Goal: Task Accomplishment & Management: Use online tool/utility

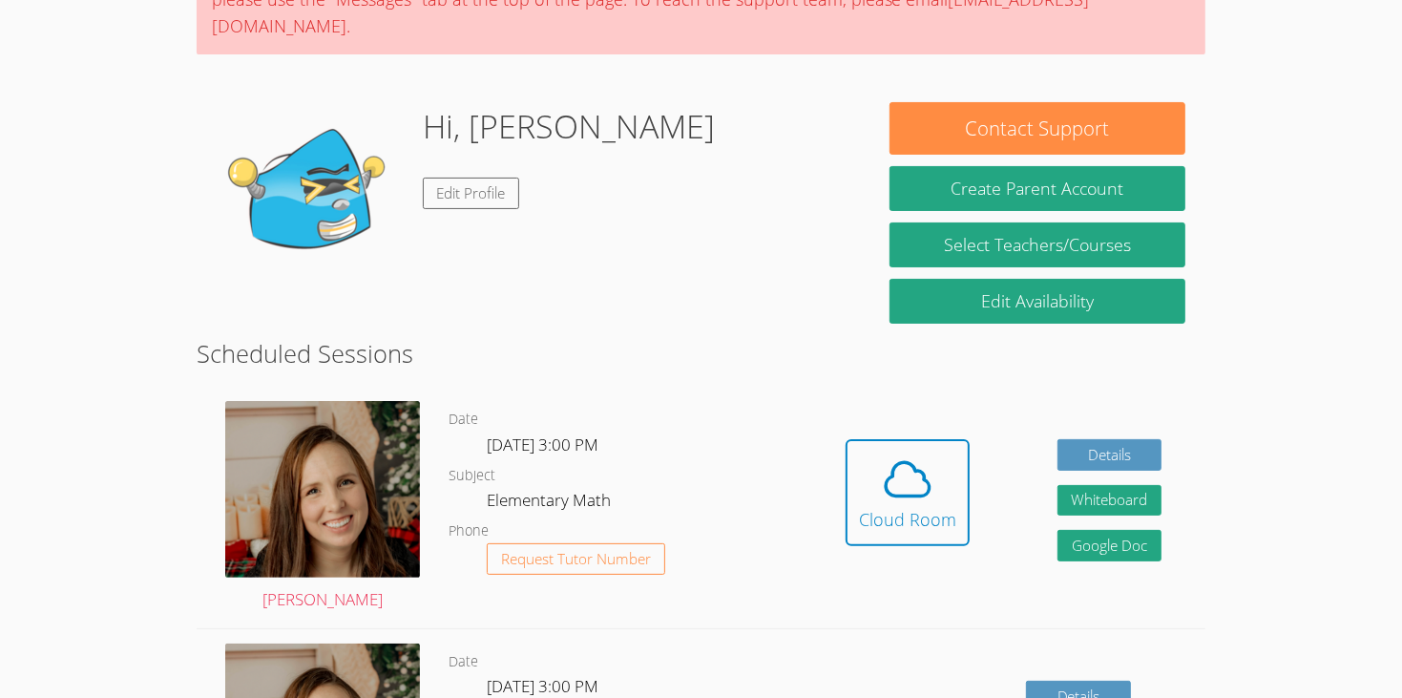
scroll to position [206, 0]
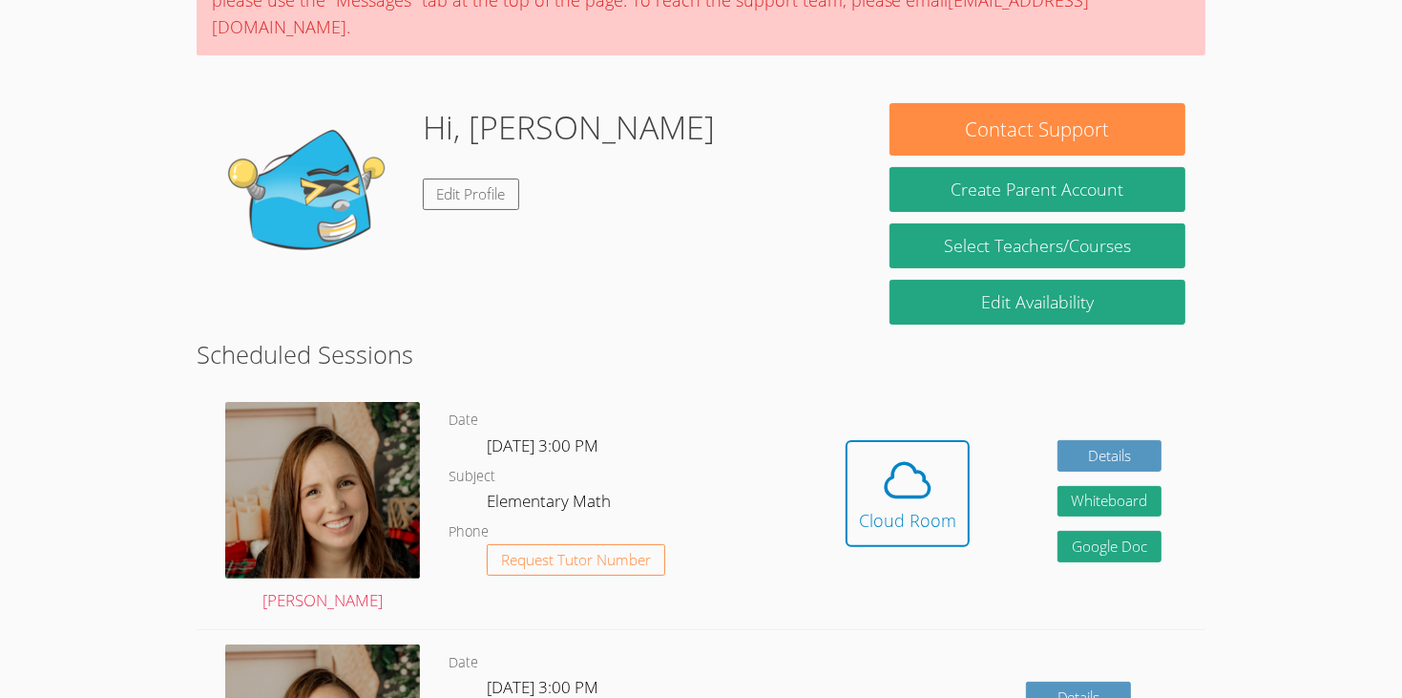
click at [1389, 492] on html "Home Programs Sessions Tutors Messages Billing Logout Natalie Successfully auth…" at bounding box center [701, 143] width 1402 height 698
click at [1343, 492] on html "Home Programs Sessions Tutors Messages Billing Logout Natalie Successfully auth…" at bounding box center [701, 143] width 1402 height 698
click at [1318, 492] on html "Home Programs Sessions Tutors Messages Billing Logout Natalie Successfully auth…" at bounding box center [701, 143] width 1402 height 698
click at [908, 453] on icon at bounding box center [907, 479] width 53 height 53
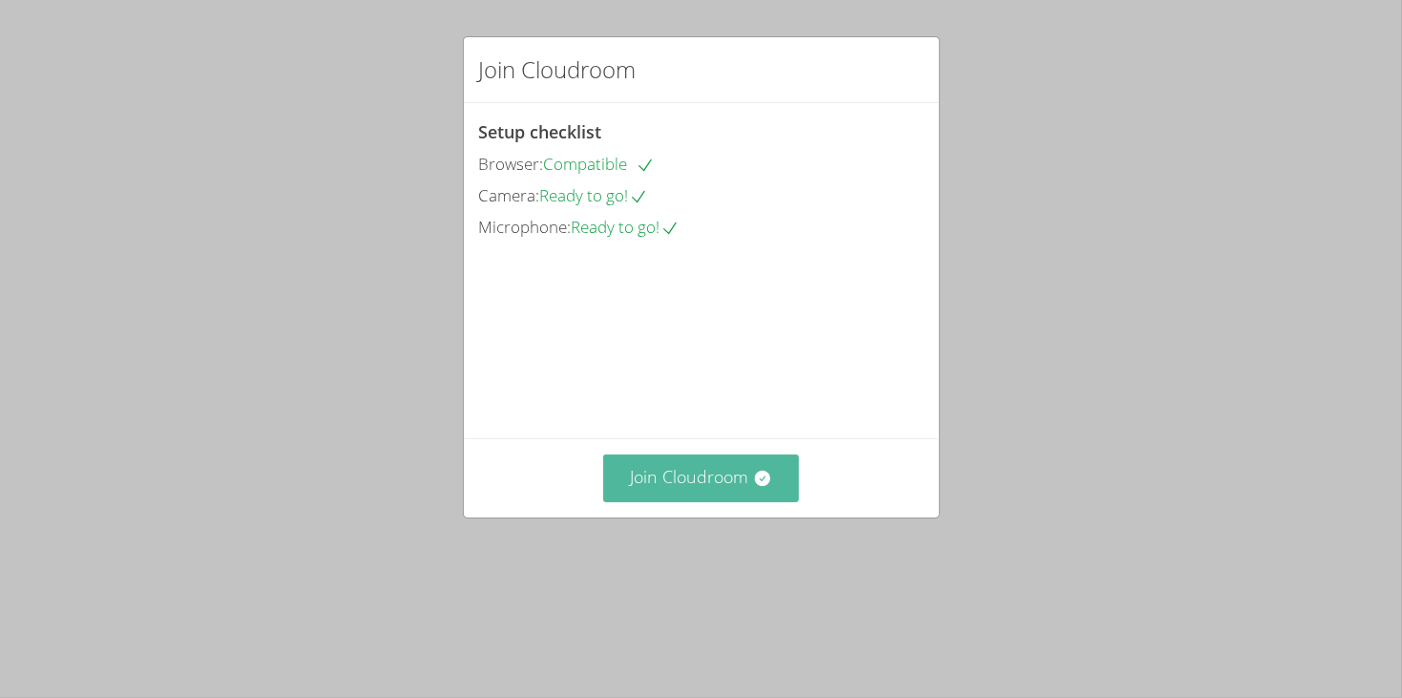
click at [708, 501] on button "Join Cloudroom" at bounding box center [701, 477] width 196 height 47
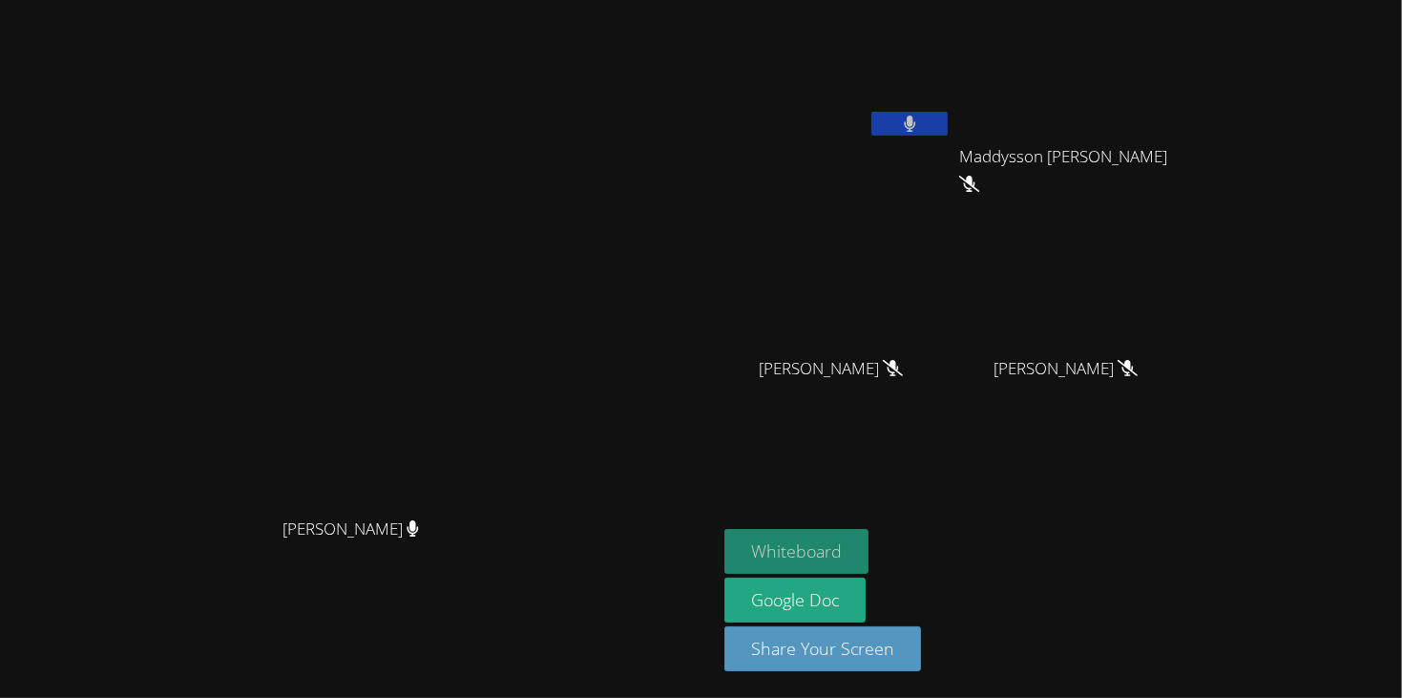
click at [869, 545] on button "Whiteboard" at bounding box center [797, 551] width 144 height 45
click at [920, 117] on icon at bounding box center [910, 124] width 20 height 16
click at [869, 546] on button "Whiteboard" at bounding box center [797, 551] width 144 height 45
click at [920, 119] on icon at bounding box center [910, 124] width 20 height 16
click at [872, 112] on button at bounding box center [910, 124] width 76 height 24
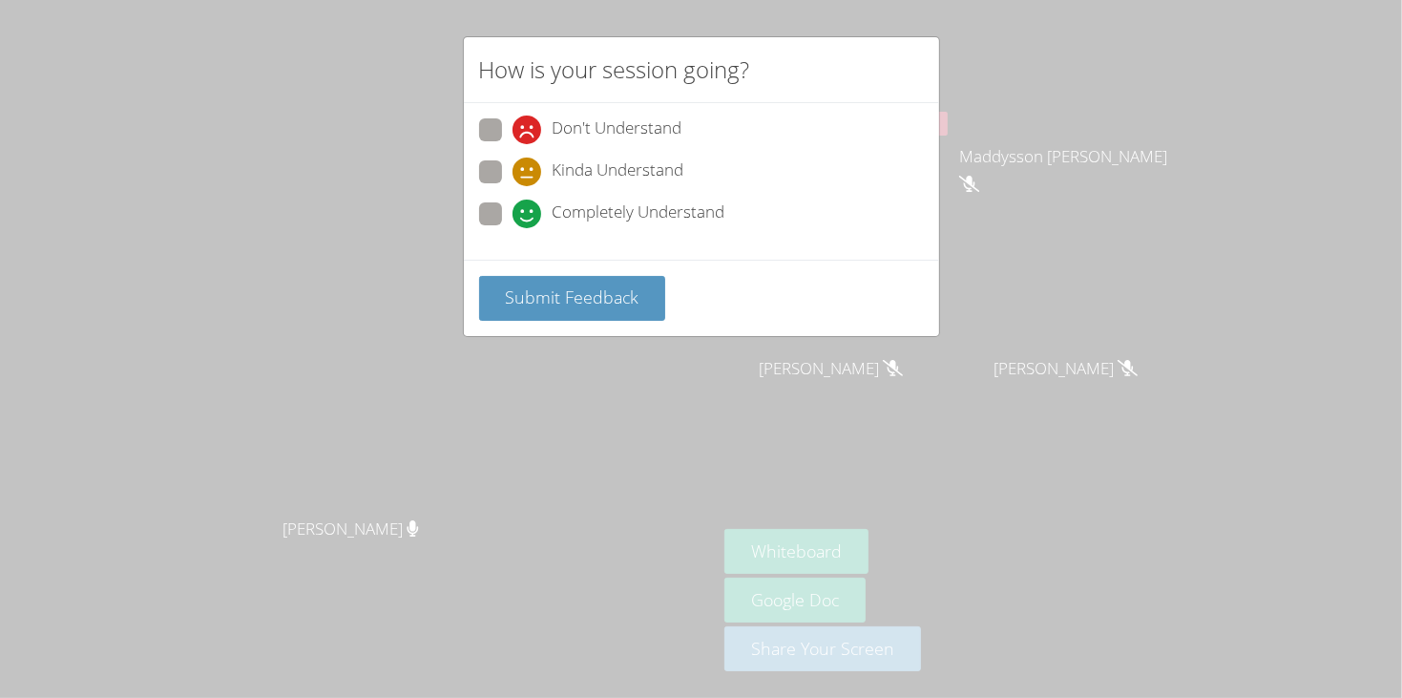
click at [513, 228] on span at bounding box center [513, 228] width 0 height 0
click at [513, 204] on input "Completely Understand" at bounding box center [521, 210] width 16 height 16
radio input "true"
click at [559, 293] on span "Submit Feedback" at bounding box center [572, 296] width 134 height 23
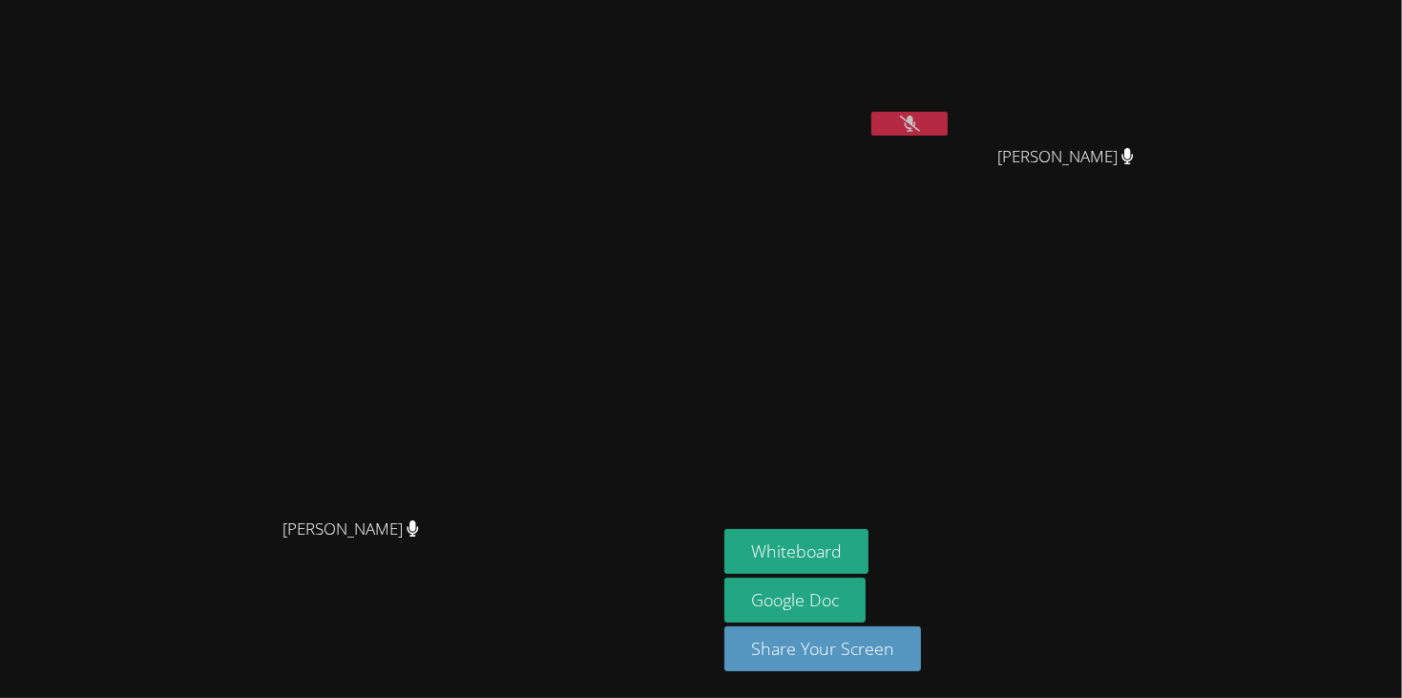
click at [920, 121] on icon at bounding box center [910, 124] width 20 height 16
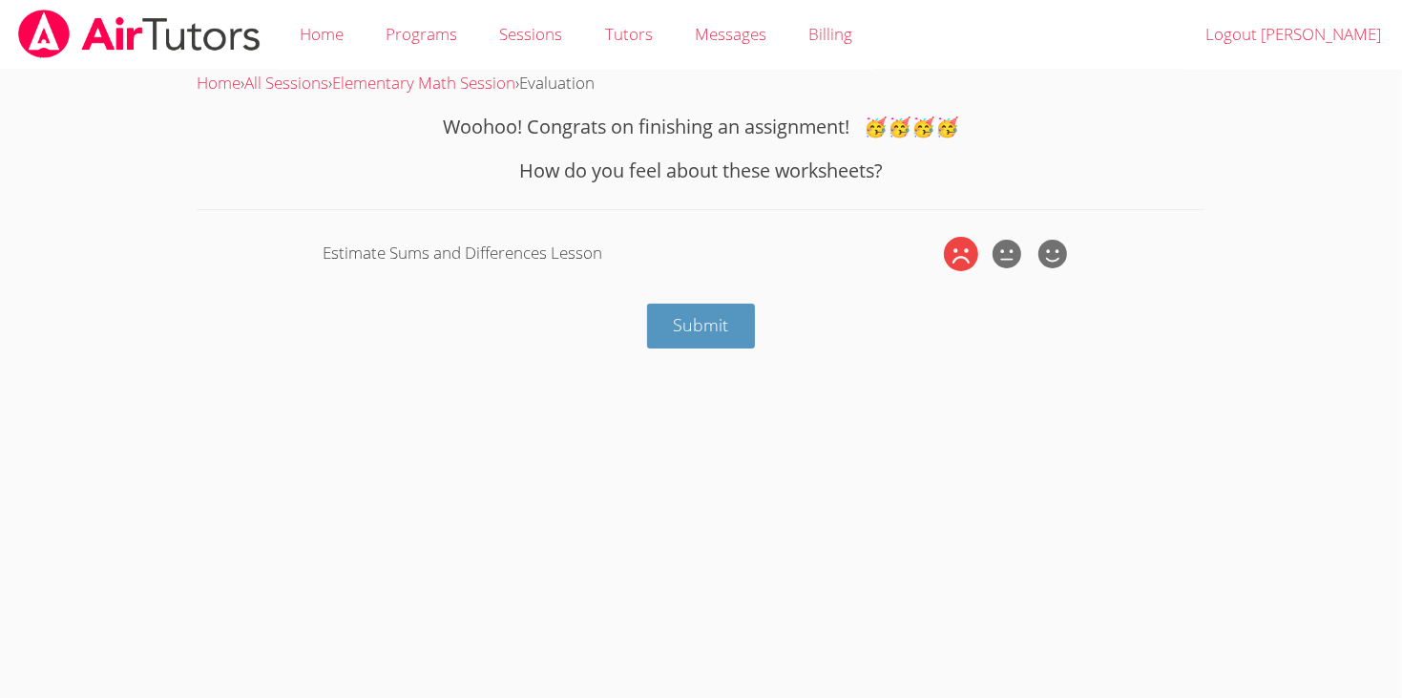
click at [960, 254] on icon at bounding box center [961, 254] width 34 height 34
click at [0, 0] on input "radio" at bounding box center [0, 0] width 0 height 0
click at [744, 315] on button "Submit" at bounding box center [701, 326] width 109 height 45
